Goal: Task Accomplishment & Management: Manage account settings

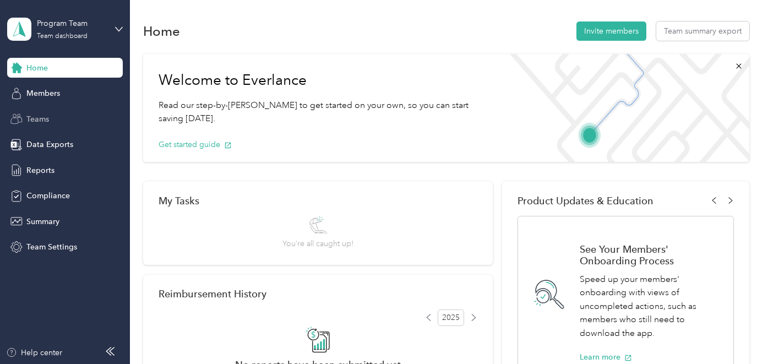
click at [64, 119] on div "Teams" at bounding box center [65, 119] width 116 height 20
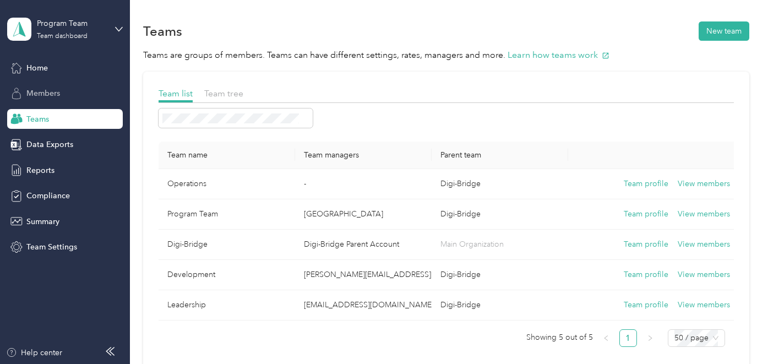
click at [68, 89] on div "Members" at bounding box center [65, 94] width 116 height 20
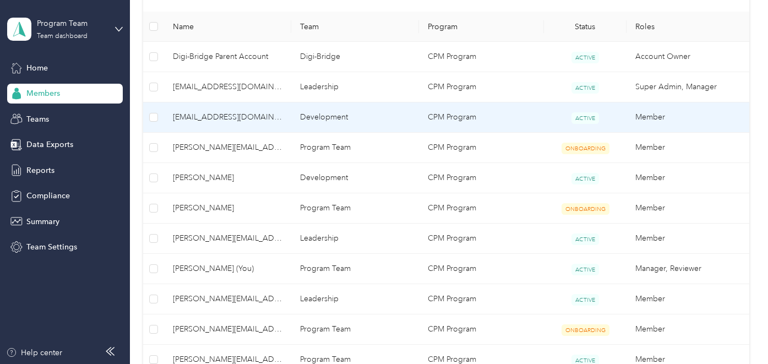
scroll to position [282, 0]
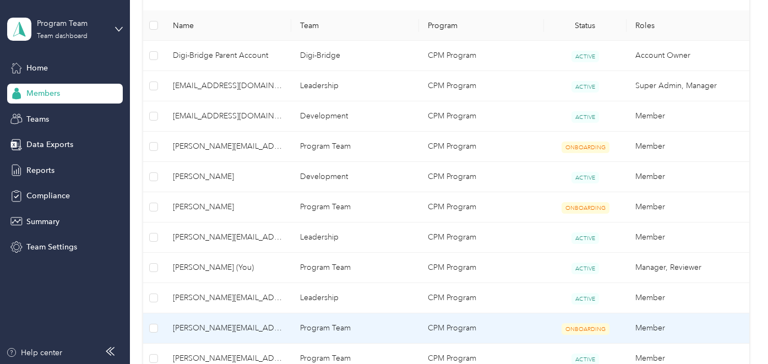
click at [388, 325] on td "Program Team" at bounding box center [355, 328] width 128 height 30
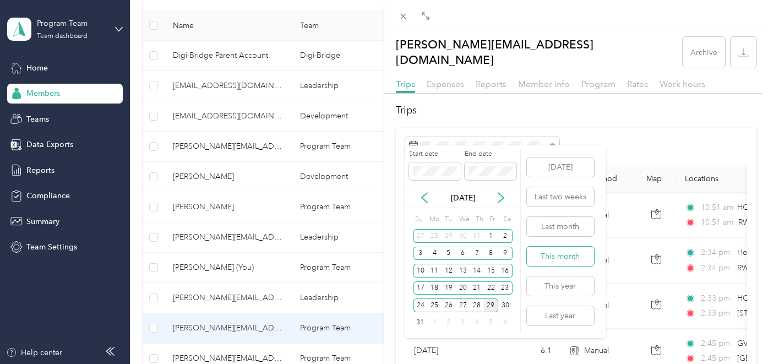
click at [572, 256] on button "This month" at bounding box center [560, 256] width 67 height 19
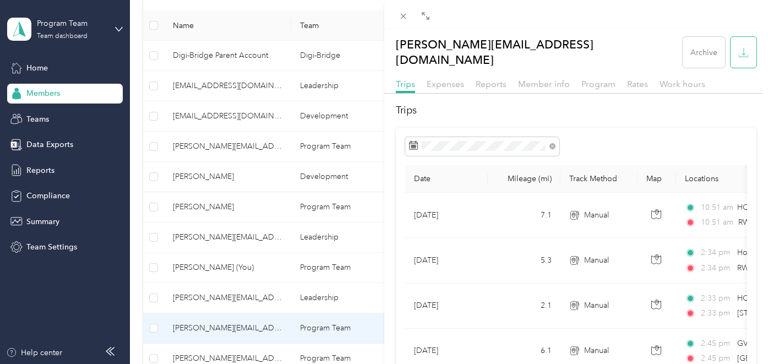
click at [741, 48] on icon "button" at bounding box center [743, 52] width 10 height 10
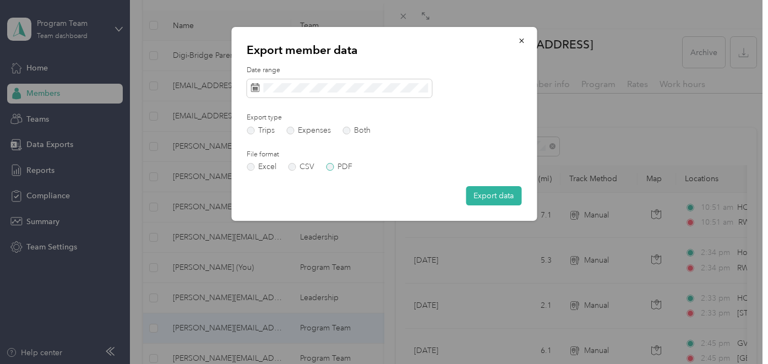
click at [343, 165] on label "PDF" at bounding box center [339, 167] width 26 height 8
click at [499, 197] on button "Export data" at bounding box center [494, 195] width 56 height 19
